Goal: Answer question/provide support

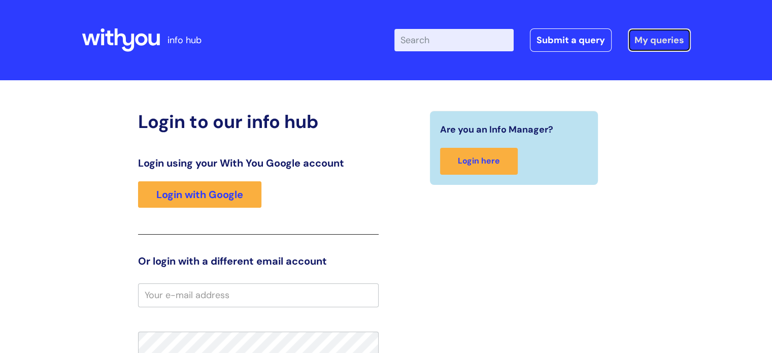
click at [648, 40] on link "My queries" at bounding box center [659, 39] width 63 height 23
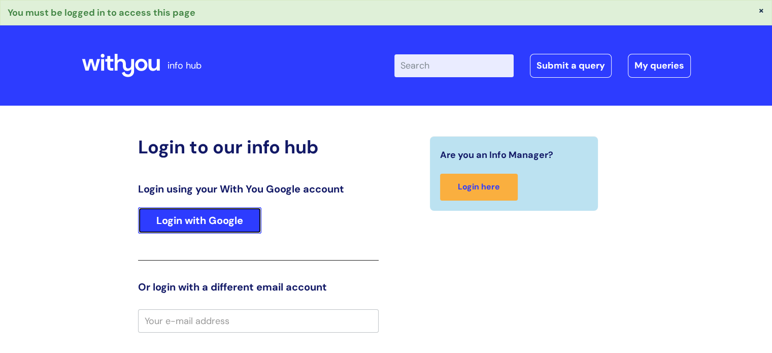
click at [193, 227] on link "Login with Google" at bounding box center [199, 220] width 123 height 26
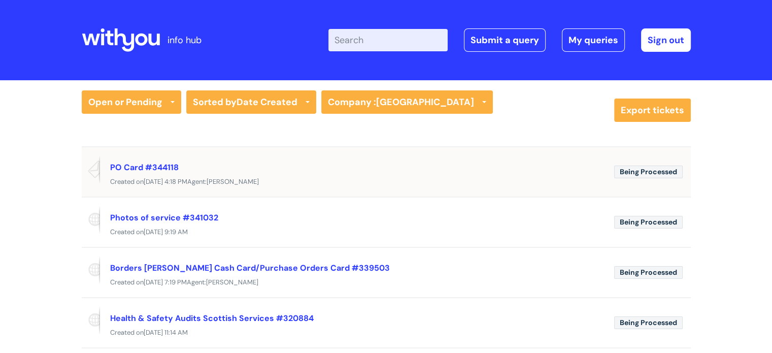
click at [187, 177] on span "Wed, 20 Aug at 4:18 PM" at bounding box center [166, 181] width 44 height 9
click at [146, 168] on link "PO Card #344118" at bounding box center [144, 167] width 69 height 11
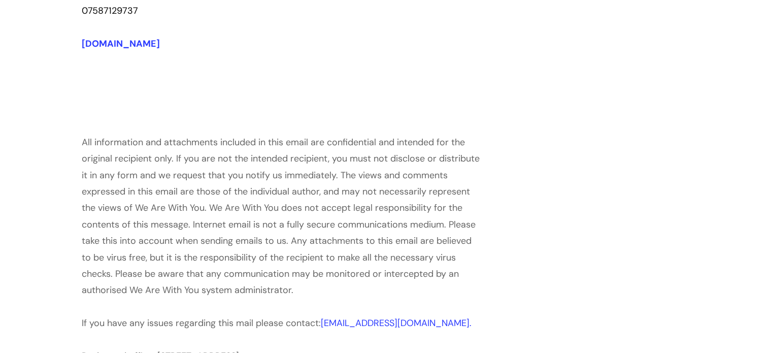
scroll to position [96, 0]
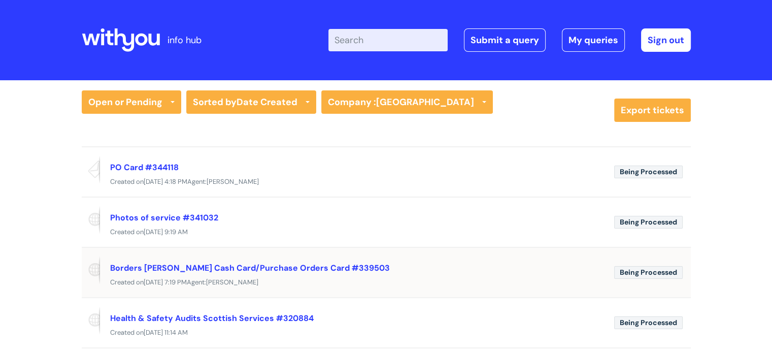
click at [296, 274] on div "Borders [PERSON_NAME] Cash Card/Purchase Orders Card #339503" at bounding box center [358, 267] width 496 height 16
click at [246, 266] on link "Borders [PERSON_NAME] Cash Card/Purchase Orders Card #339503" at bounding box center [250, 268] width 280 height 11
click at [246, 266] on link "Borders Petty Cash Card/Purchase Orders Card #339503" at bounding box center [250, 268] width 280 height 11
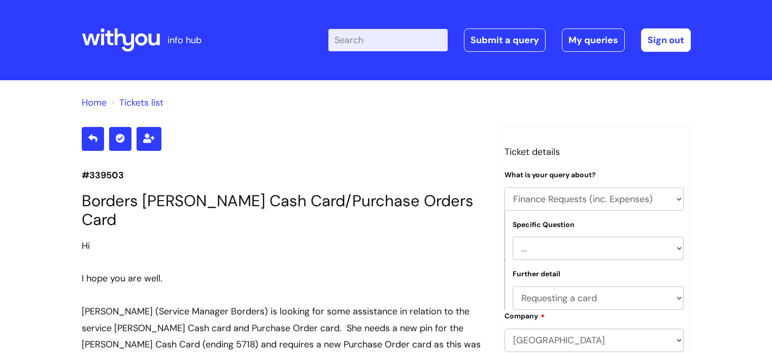
select select "Finance Requests (inc. Expenses)"
select select "Purchase cards/ [PERSON_NAME] Cash Cards"
select select "Requesting a card"
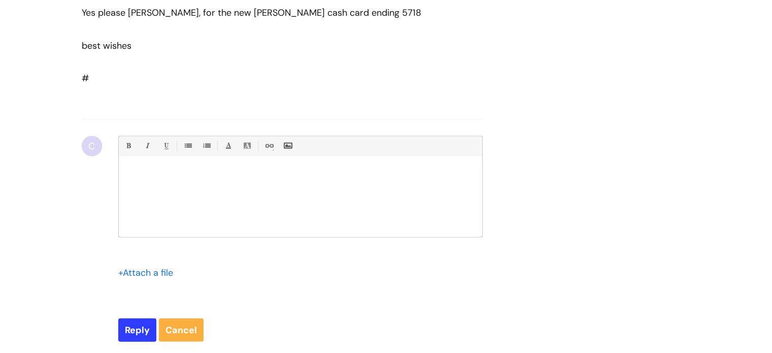
scroll to position [2107, 0]
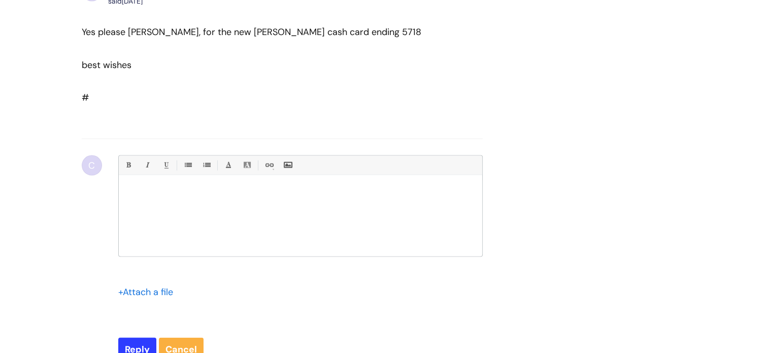
click at [168, 180] on div at bounding box center [301, 218] width 364 height 76
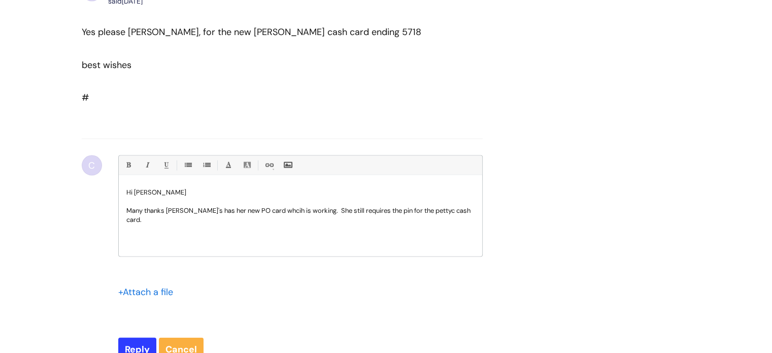
click at [266, 206] on p "Many thanks [PERSON_NAME]'s has her new PO card whcih is working. She still req…" at bounding box center [300, 215] width 348 height 18
click at [425, 206] on p "Many thanks [PERSON_NAME]'s has her new PO card which is working. She still req…" at bounding box center [300, 215] width 348 height 18
click at [427, 197] on p at bounding box center [300, 201] width 348 height 9
click at [426, 206] on p "Many thanks [PERSON_NAME]'s has her new PO card which is working. She still req…" at bounding box center [300, 215] width 348 height 18
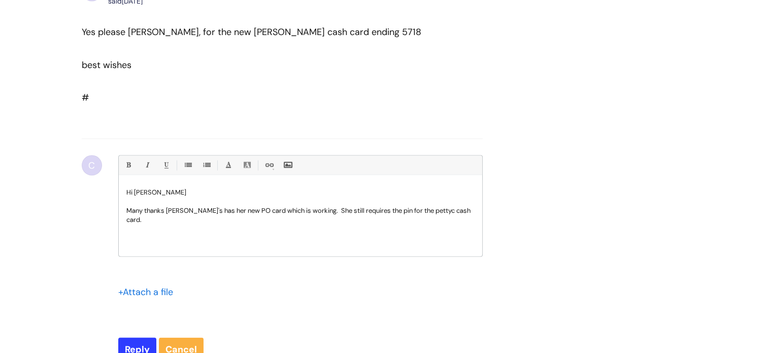
click at [434, 206] on p "Many thanks [PERSON_NAME]'s has her new PO card which is working. She still req…" at bounding box center [300, 215] width 348 height 18
click at [473, 224] on p at bounding box center [300, 228] width 348 height 9
click at [147, 339] on input "Reply" at bounding box center [137, 349] width 38 height 23
type input "Please Wait..."
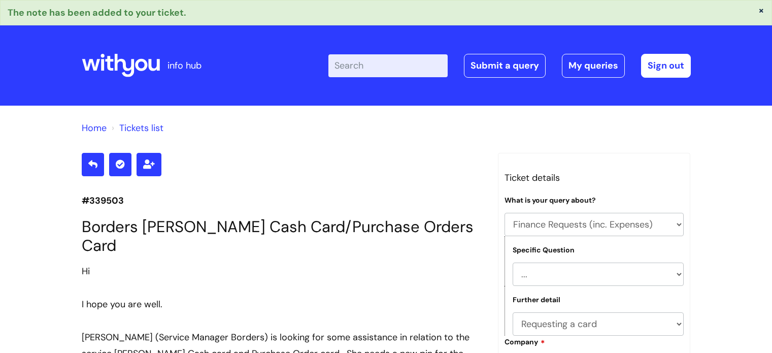
select select "Finance Requests (inc. Expenses)"
select select "Purchase cards/ [PERSON_NAME] Cash Cards"
select select "Requesting a card"
